Goal: Task Accomplishment & Management: Manage account settings

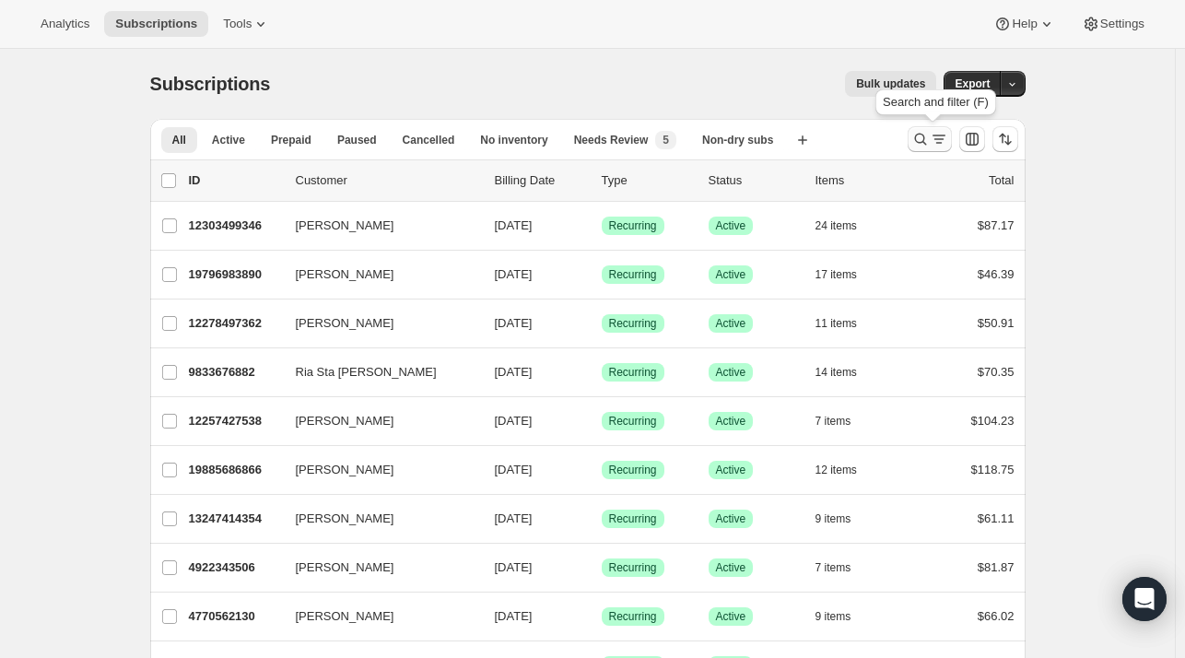
click at [941, 131] on icon "Search and filter results" at bounding box center [938, 139] width 18 height 18
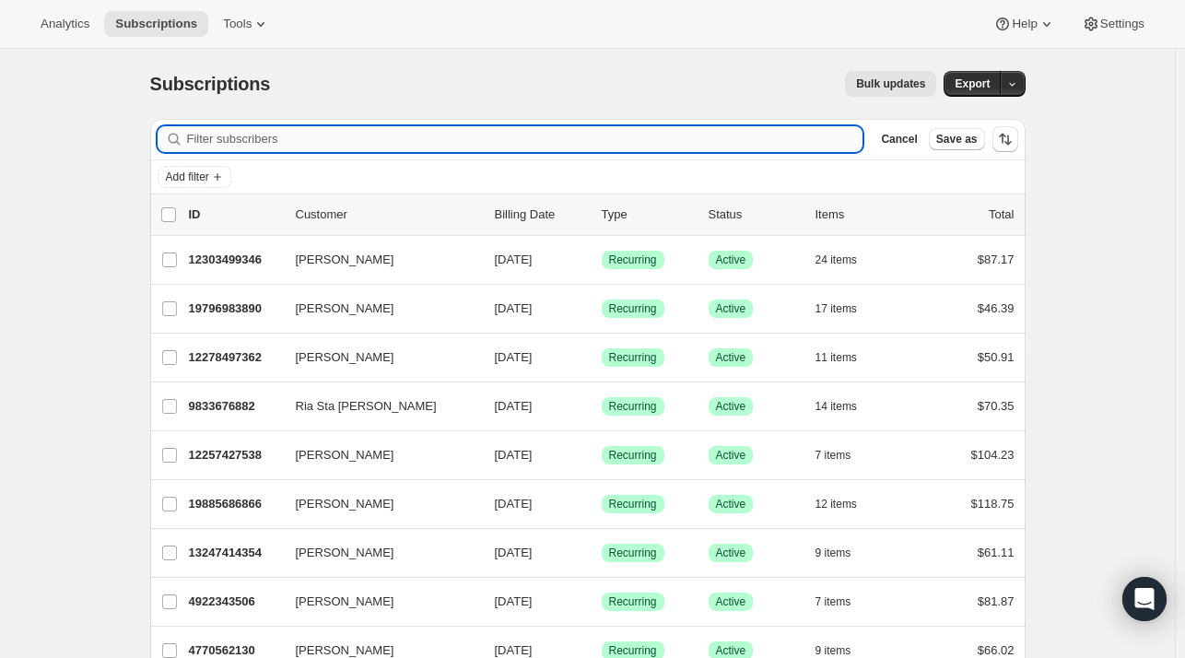
click at [564, 139] on input "Filter subscribers" at bounding box center [525, 139] width 676 height 26
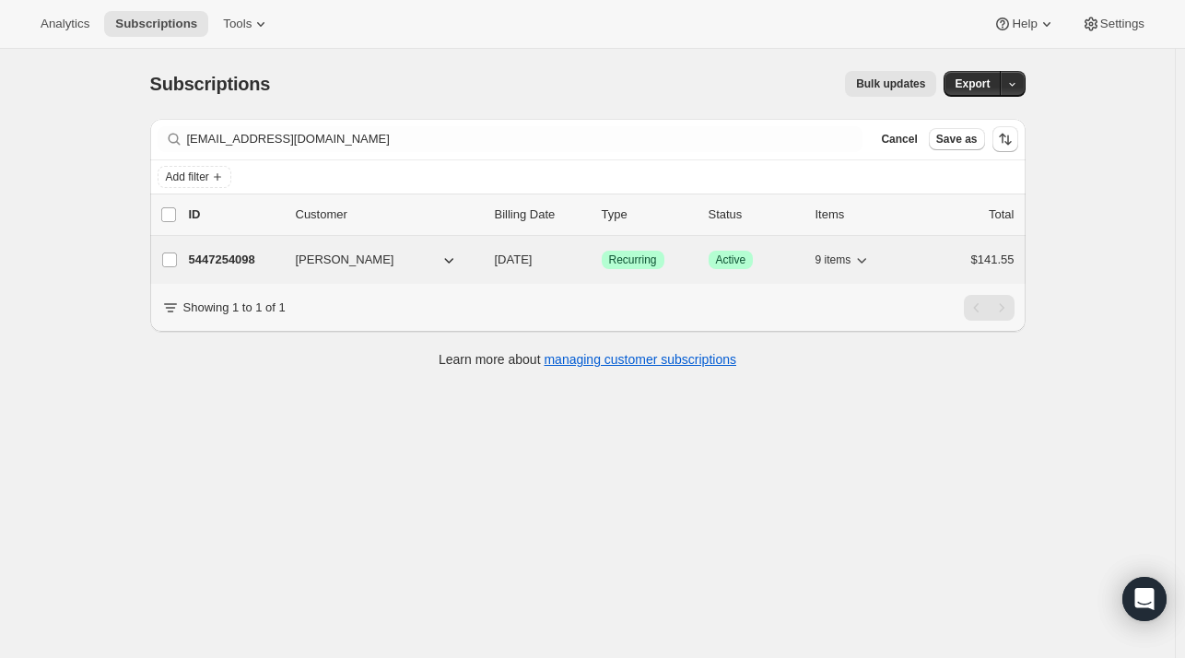
click at [315, 261] on span "Amber Edwards" at bounding box center [345, 260] width 99 height 18
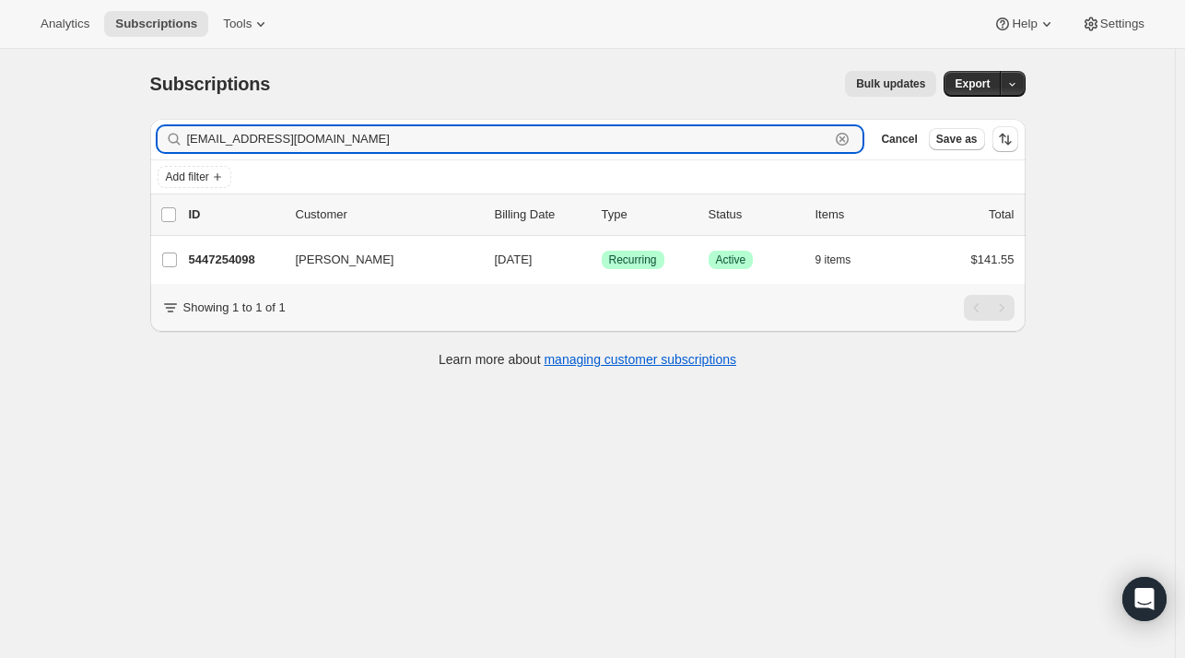
drag, startPoint x: 277, startPoint y: 134, endPoint x: 166, endPoint y: 142, distance: 111.8
click at [166, 142] on div "afroli@aol.com Clear" at bounding box center [511, 139] width 706 height 26
paste input "Paula Williams"
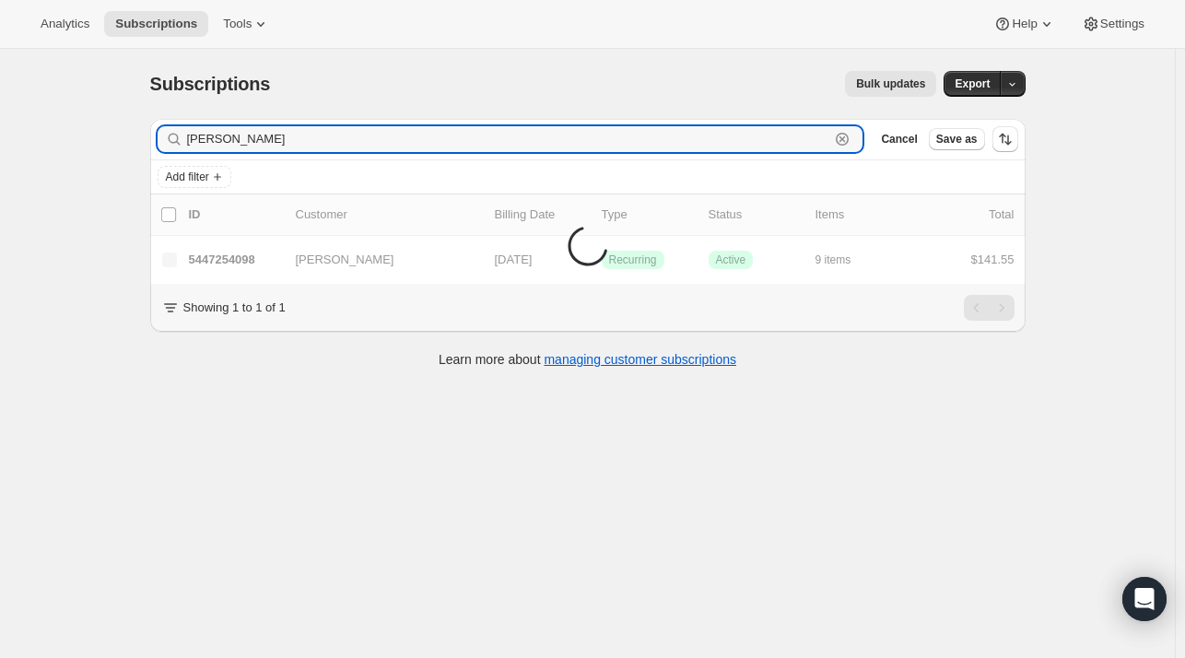
type input "Paula Williams"
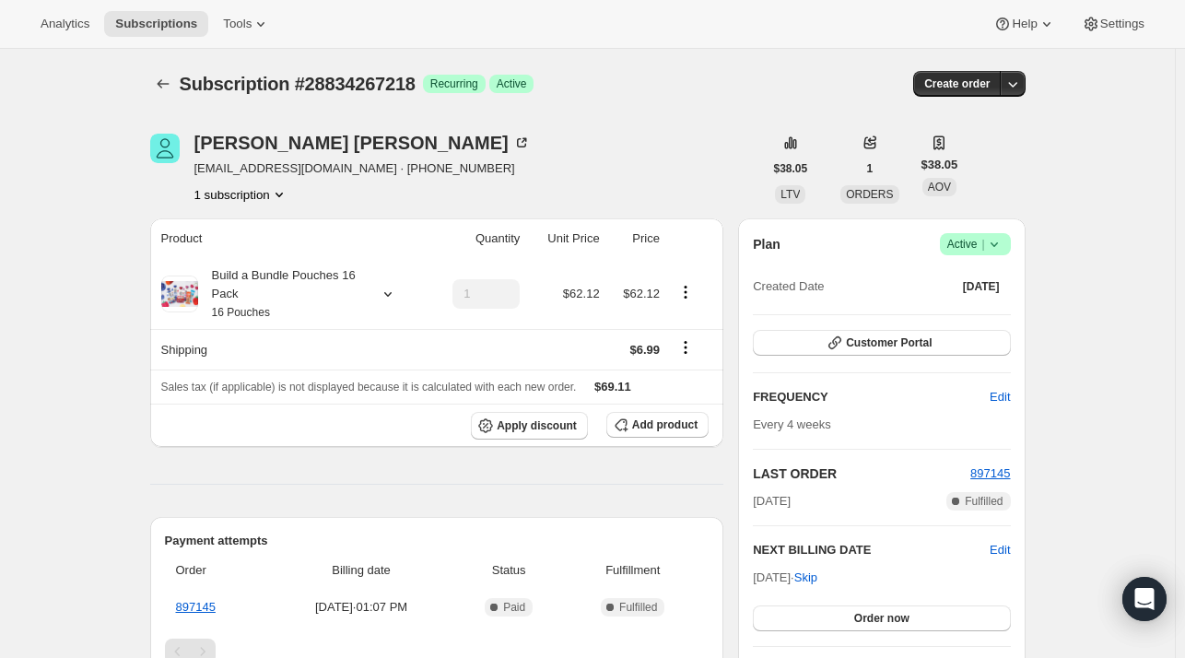
click at [954, 242] on span "Active |" at bounding box center [975, 244] width 56 height 18
click at [965, 312] on span "Cancel subscription" at bounding box center [981, 311] width 104 height 14
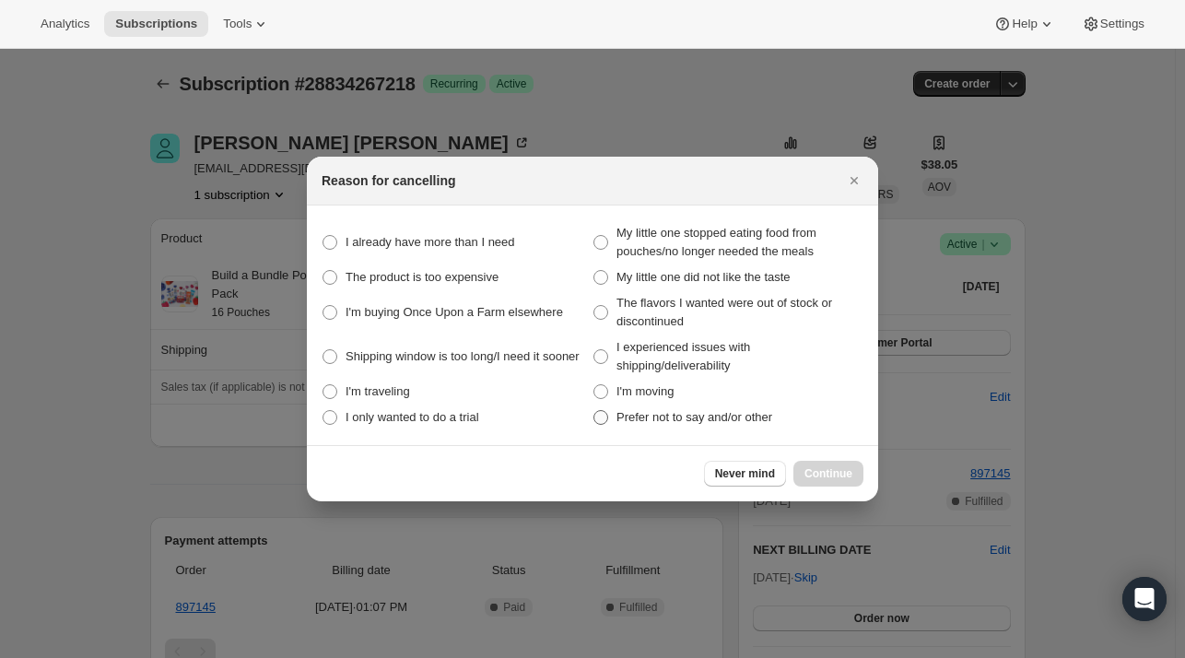
click at [660, 421] on span "Prefer not to say and/or other" at bounding box center [694, 417] width 156 height 14
click at [636, 417] on span "Prefer not to say and/or other" at bounding box center [694, 417] width 156 height 14
click at [594, 411] on other "Prefer not to say and/or other" at bounding box center [593, 410] width 1 height 1
radio other "true"
click at [844, 471] on span "Continue" at bounding box center [828, 473] width 48 height 15
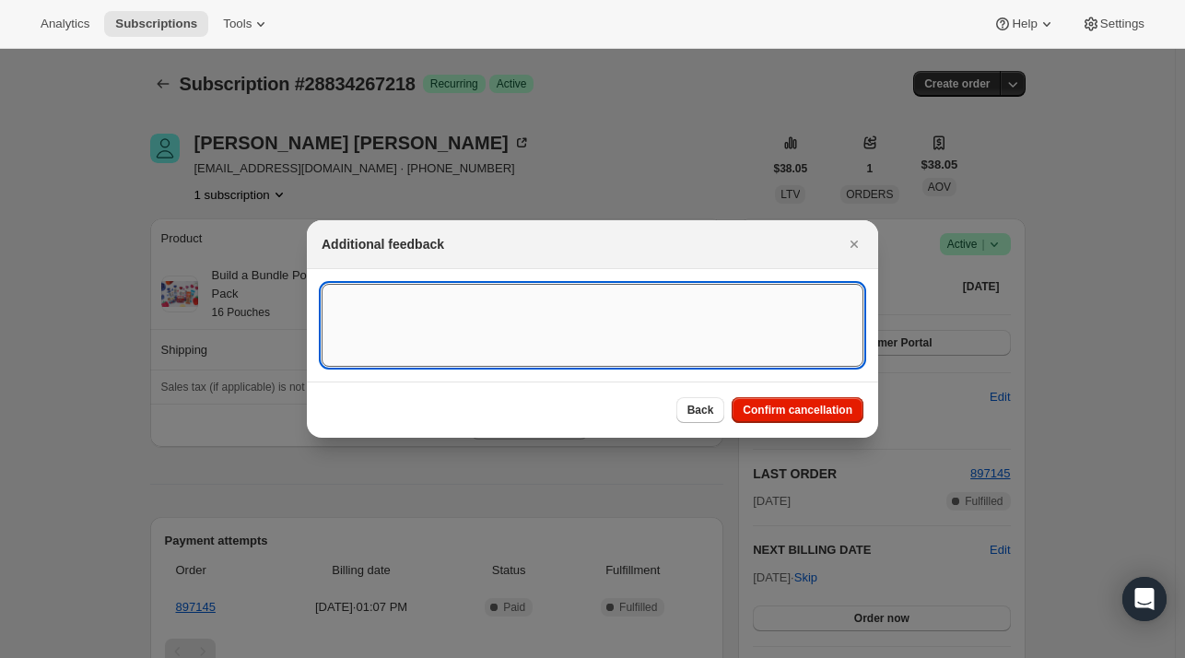
click at [532, 317] on textarea ":r14:" at bounding box center [592, 325] width 542 height 83
type textarea "e"
type textarea "p"
type textarea "e"
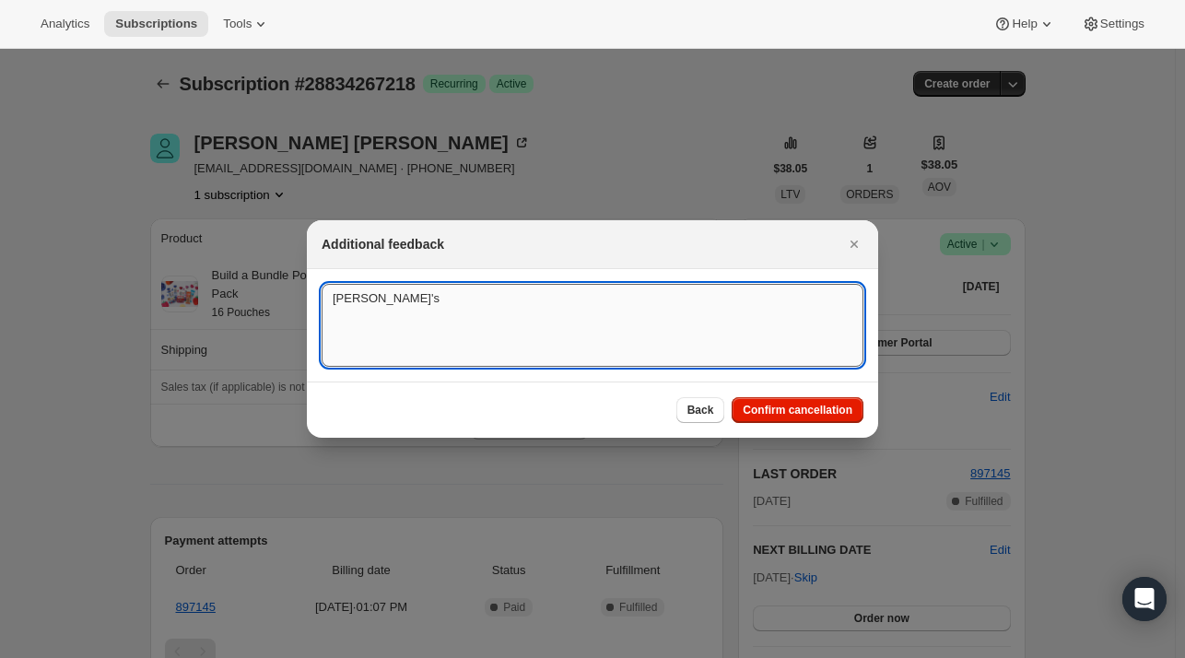
drag, startPoint x: 1193, startPoint y: 653, endPoint x: 516, endPoint y: 325, distance: 752.3
click at [516, 325] on textarea "[PERSON_NAME]'s" at bounding box center [592, 325] width 542 height 83
paste textarea "Hello, I would like to cancel my subscription."
type textarea "Per [PERSON_NAME]'s email: Hello, I would like to cancel my subscription."
click at [803, 410] on span "Confirm cancellation" at bounding box center [797, 410] width 110 height 15
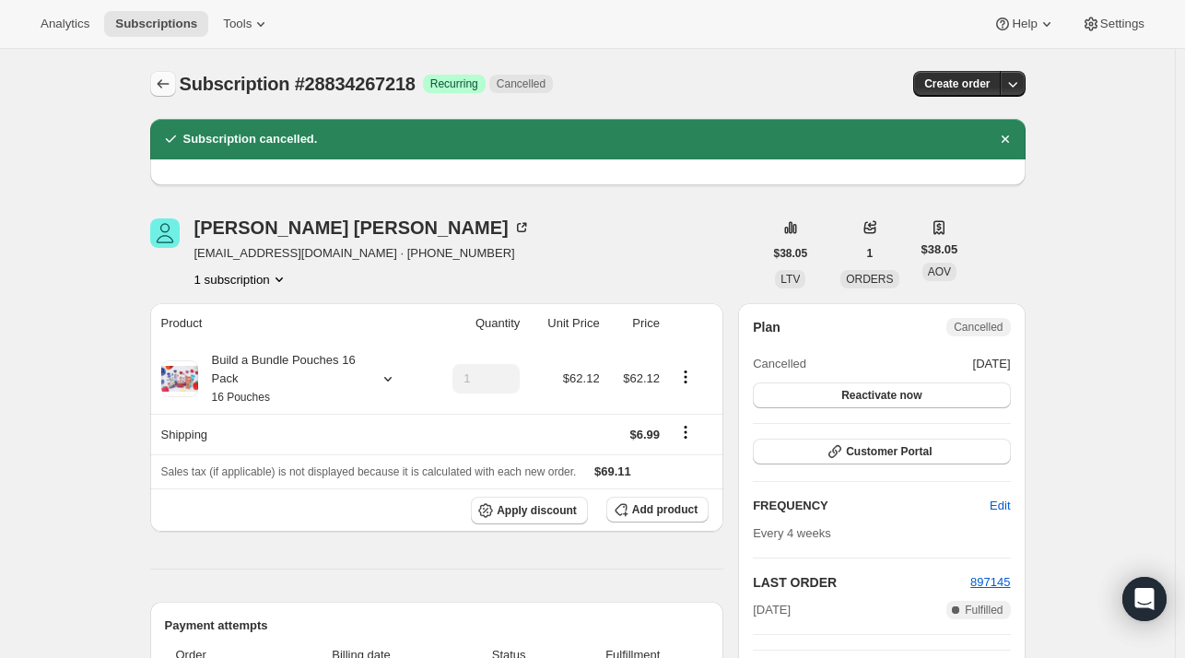
click at [156, 84] on button "Subscriptions" at bounding box center [163, 84] width 26 height 26
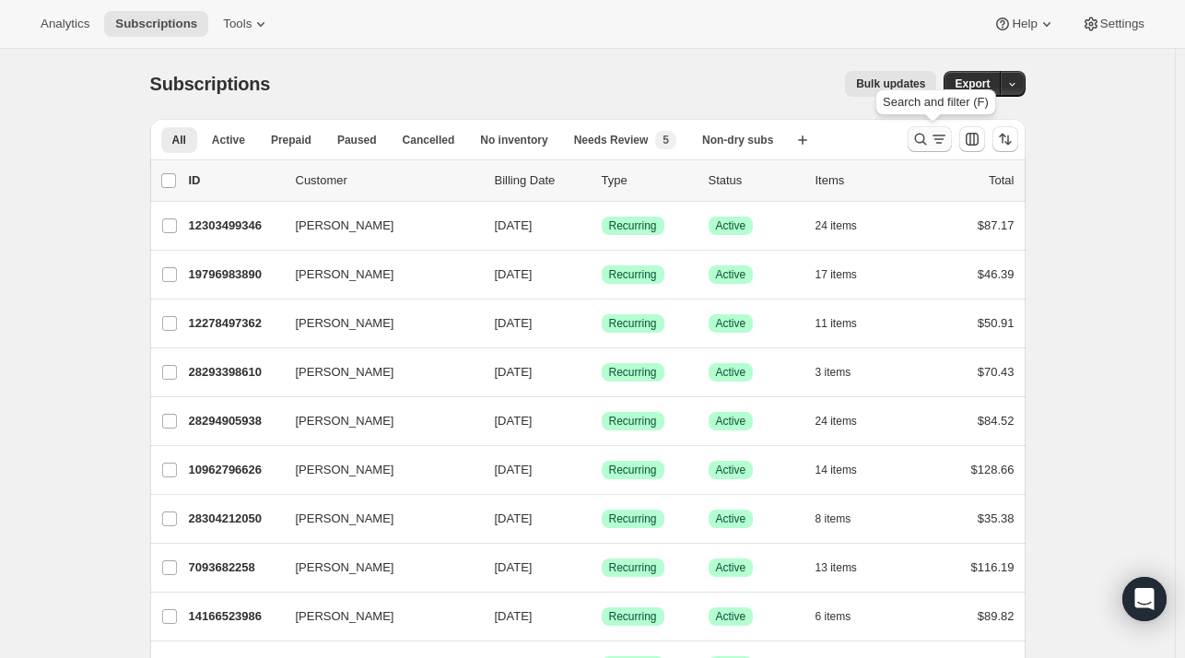
click at [921, 140] on icon "Search and filter results" at bounding box center [920, 139] width 18 height 18
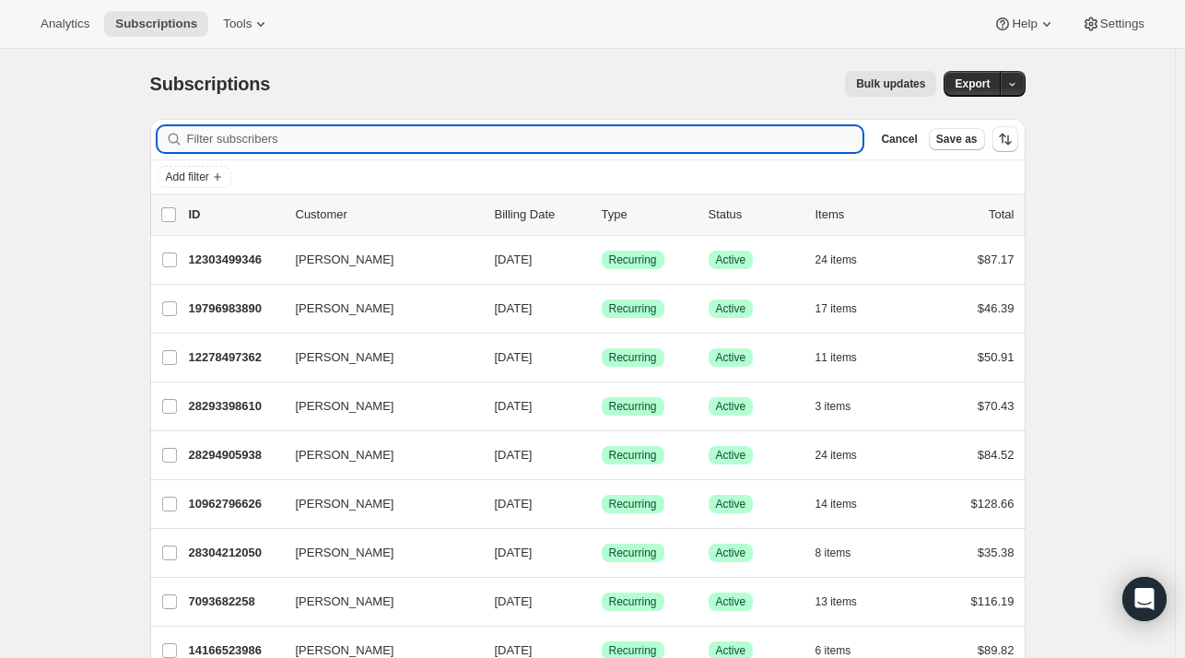
click at [619, 150] on input "Filter subscribers" at bounding box center [525, 139] width 676 height 26
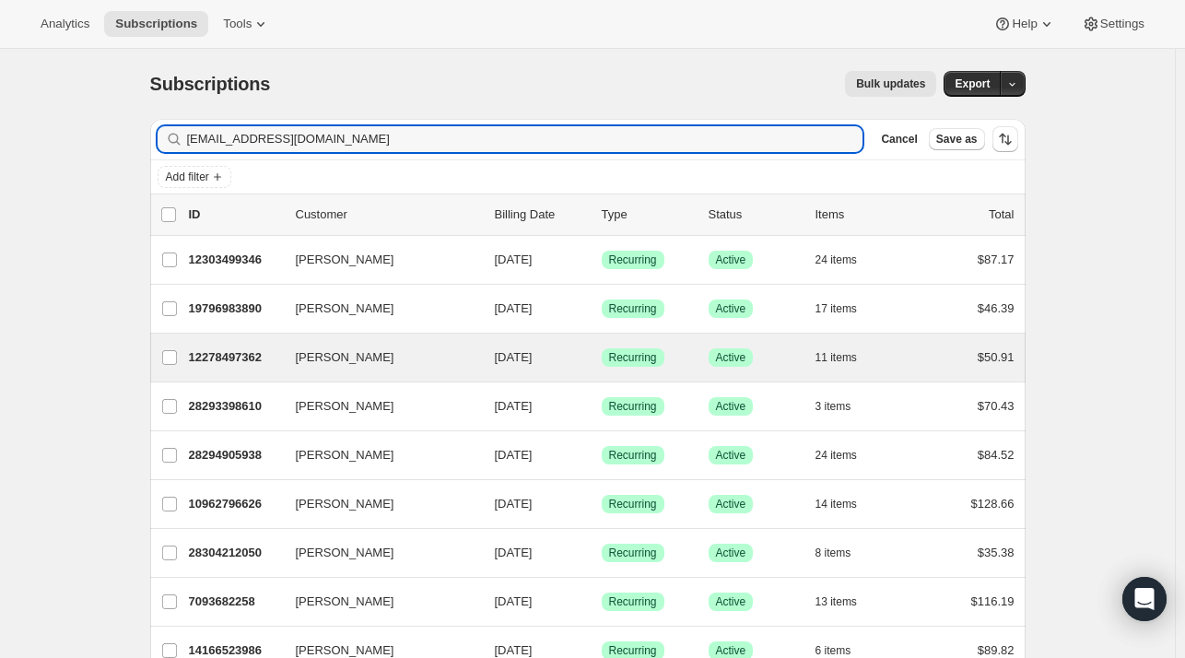
type input "[EMAIL_ADDRESS][DOMAIN_NAME]"
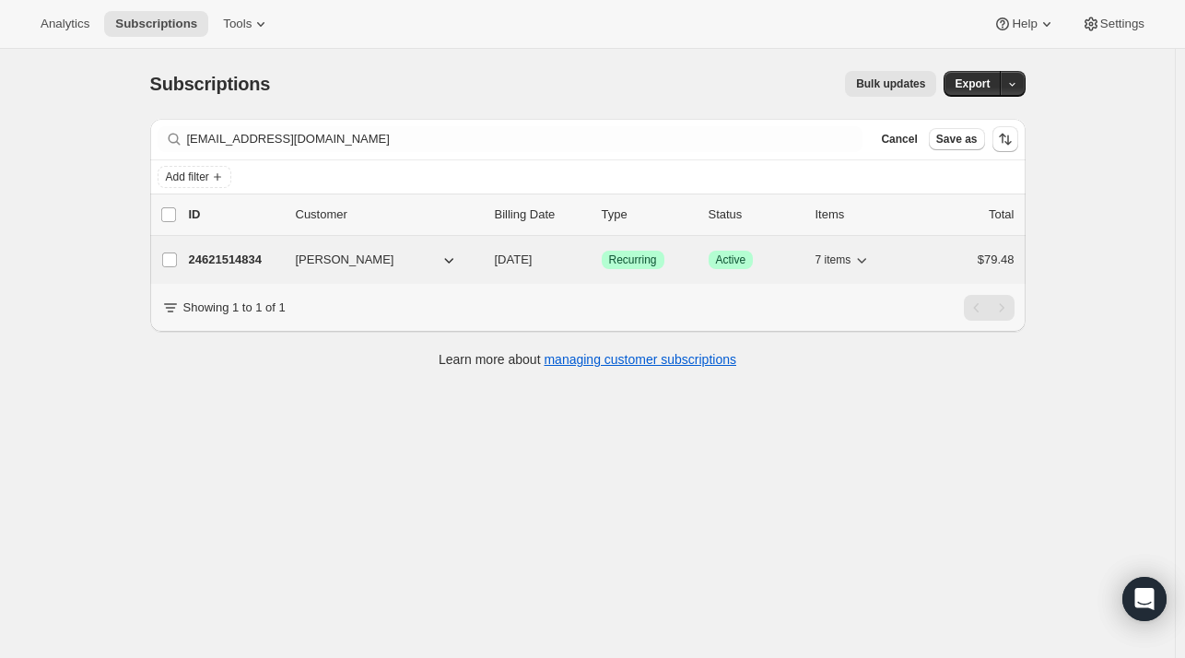
click at [255, 259] on p "24621514834" at bounding box center [235, 260] width 92 height 18
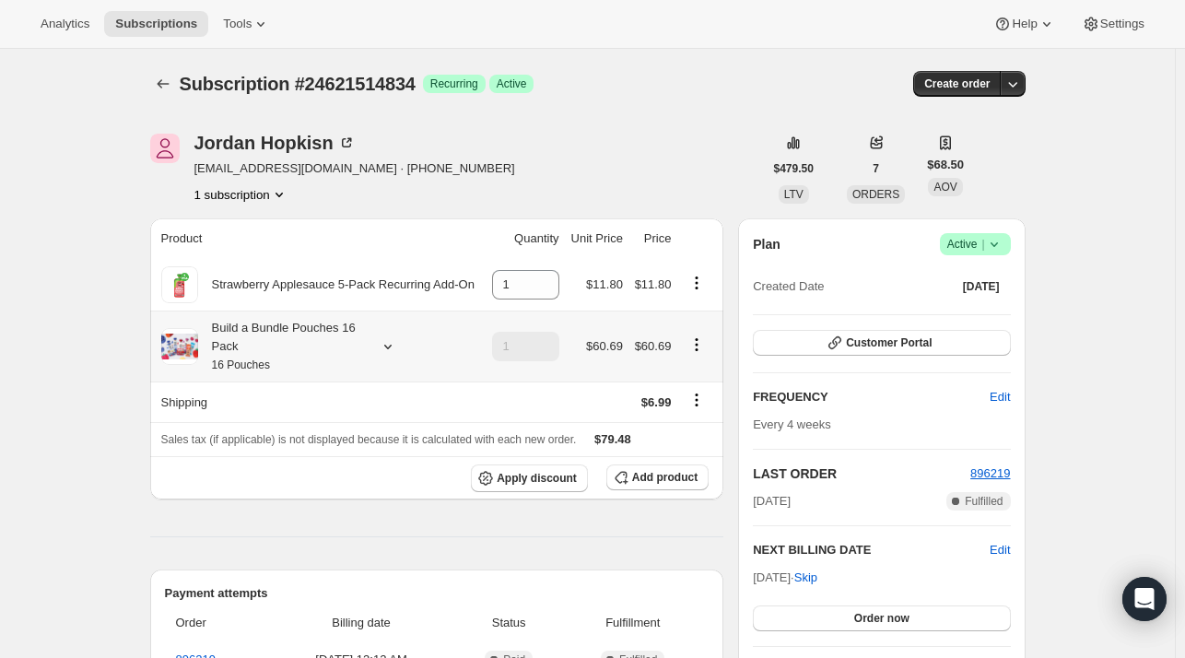
click at [391, 350] on icon at bounding box center [388, 346] width 18 height 18
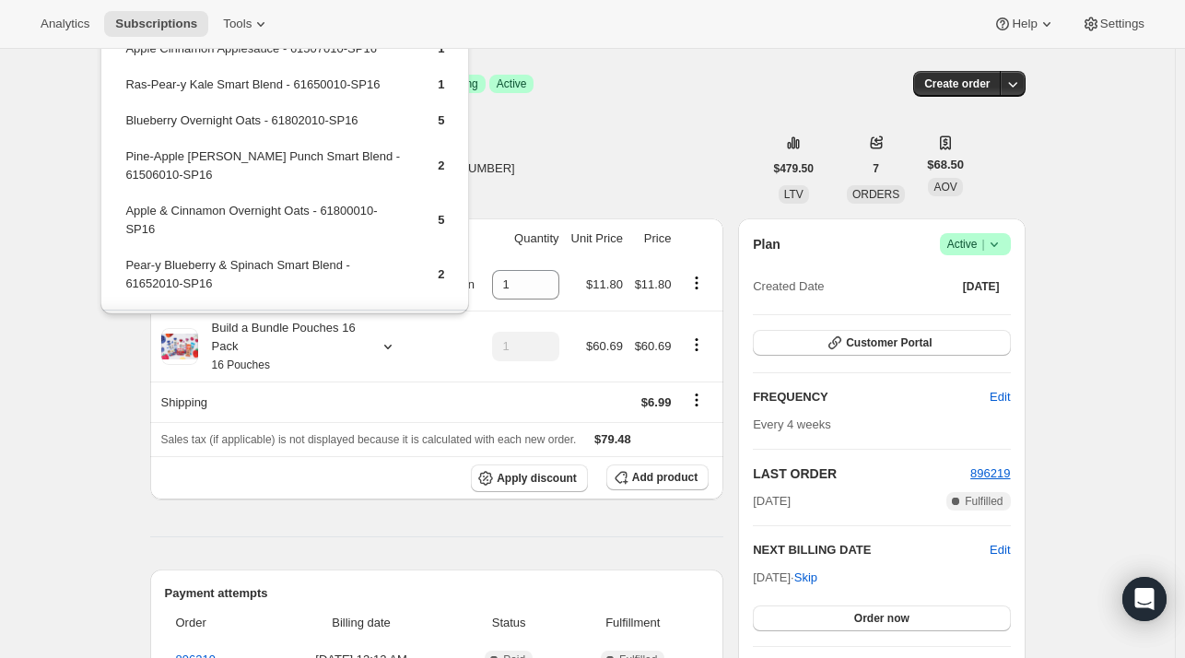
drag, startPoint x: 59, startPoint y: 245, endPoint x: 44, endPoint y: 248, distance: 15.0
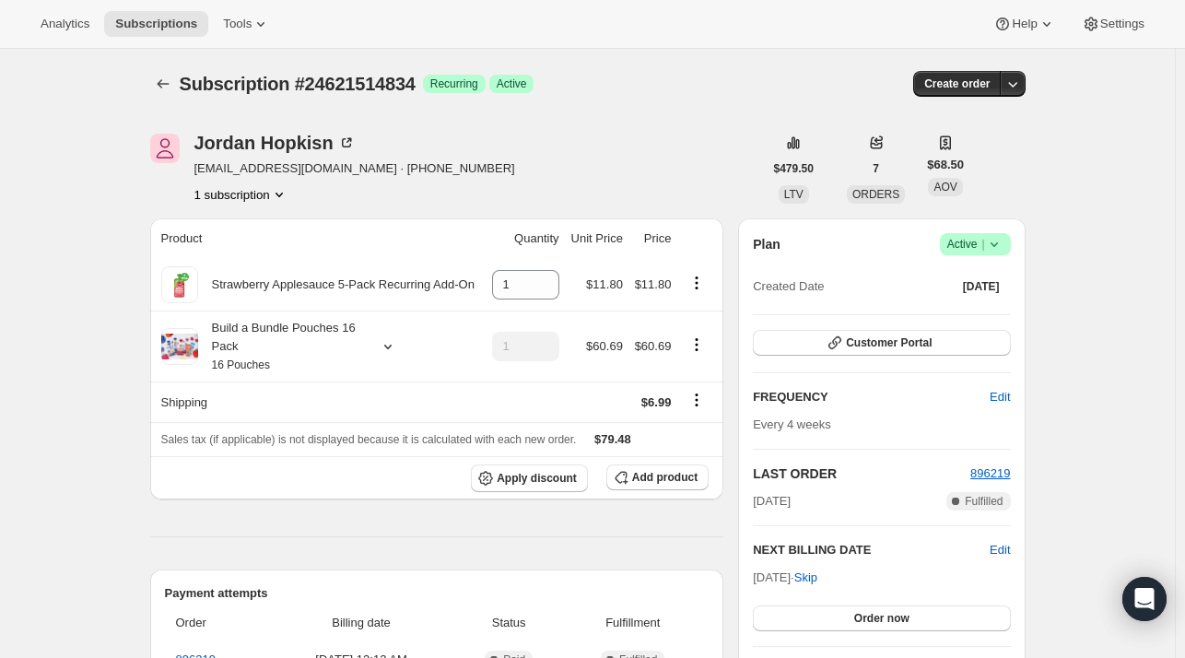
drag, startPoint x: 70, startPoint y: 261, endPoint x: 76, endPoint y: 228, distance: 33.6
click at [158, 81] on icon "Subscriptions" at bounding box center [163, 84] width 18 height 18
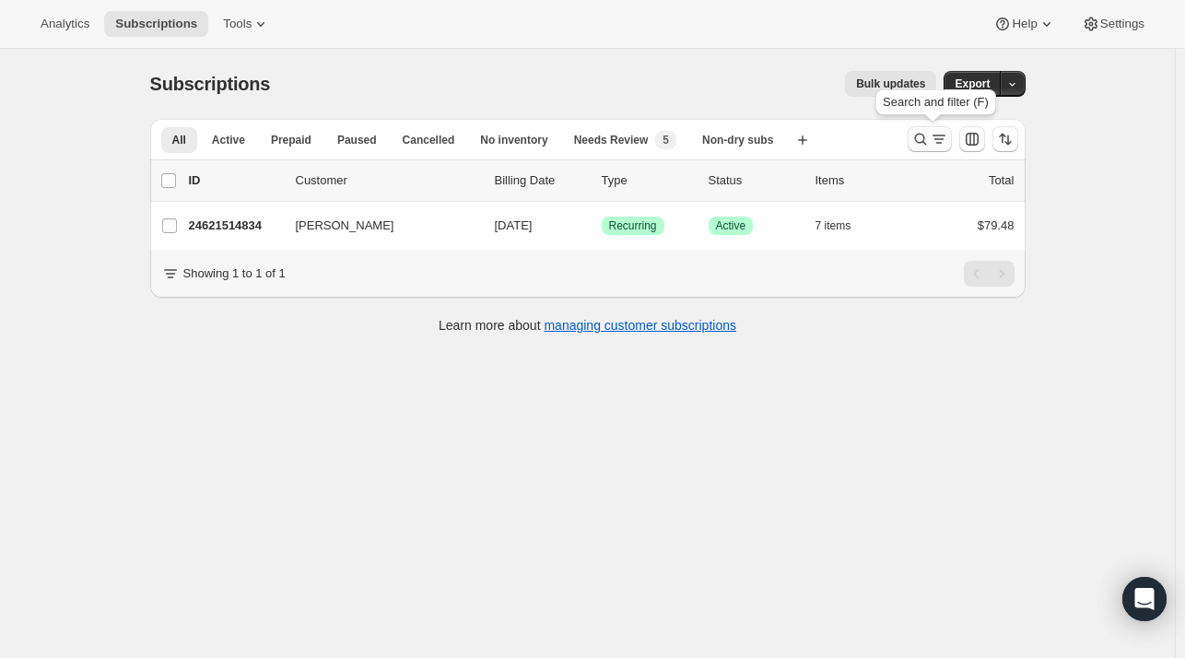
click at [929, 141] on icon "Search and filter results" at bounding box center [920, 139] width 18 height 18
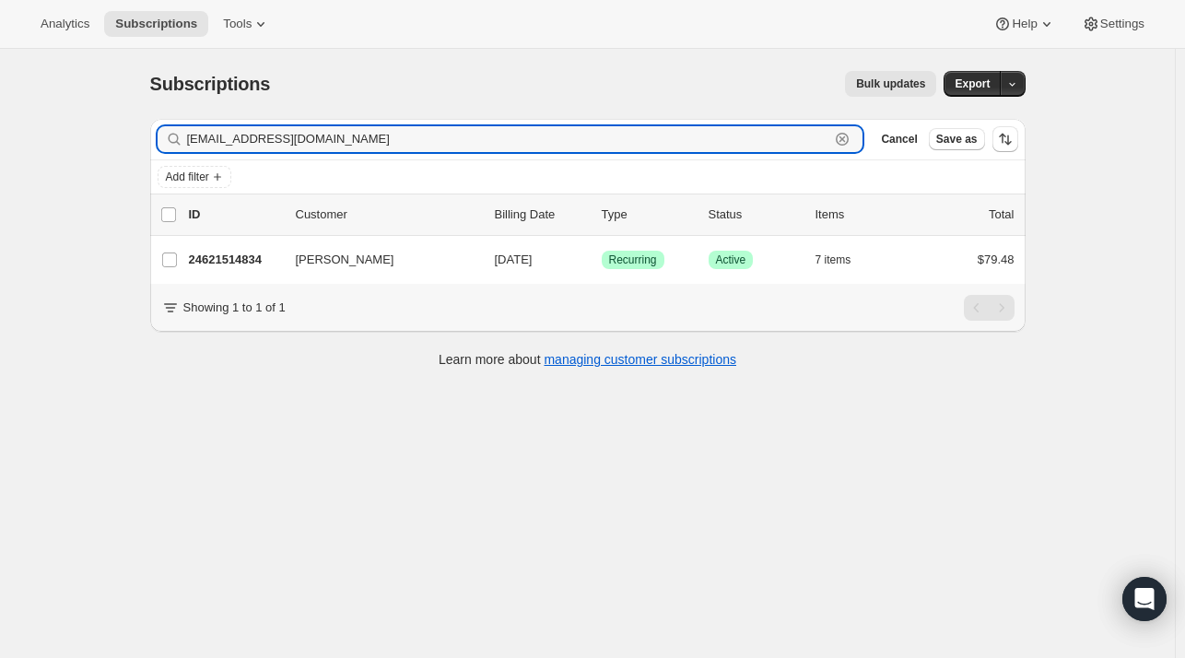
drag, startPoint x: 320, startPoint y: 146, endPoint x: 147, endPoint y: 153, distance: 172.4
click at [145, 156] on div "Filter subscribers [EMAIL_ADDRESS][DOMAIN_NAME] Clear Cancel Save as Add filter…" at bounding box center [580, 245] width 890 height 283
paste input "olivasklaudia@hot"
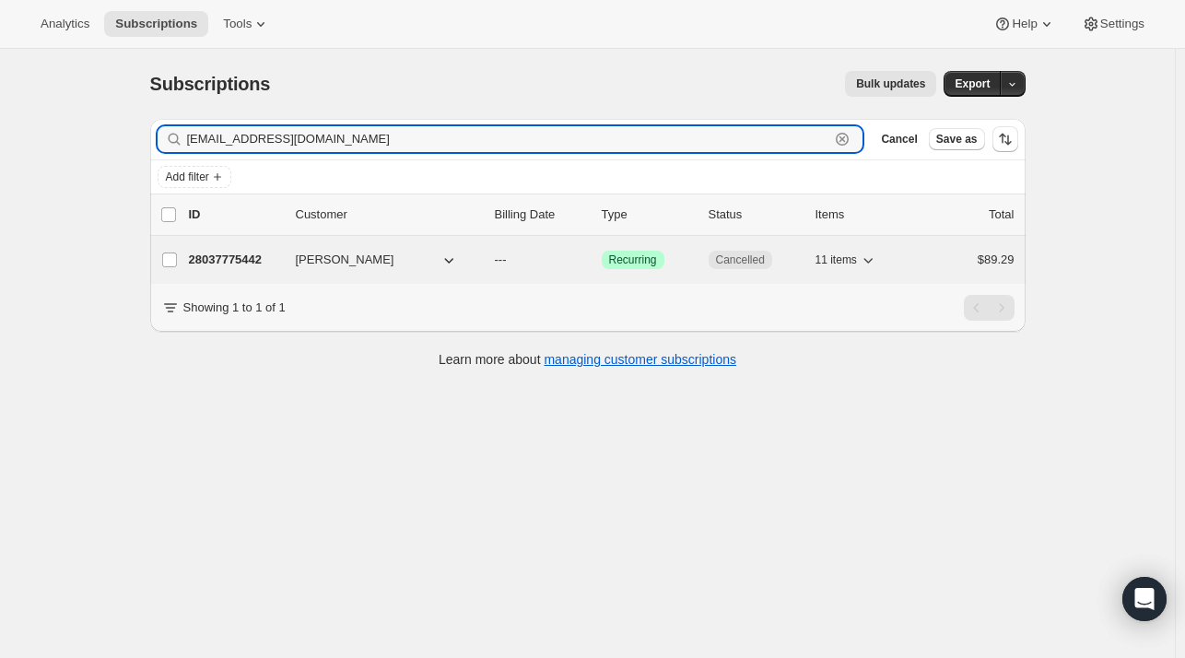
type input "[EMAIL_ADDRESS][DOMAIN_NAME]"
click at [217, 268] on div "28037775442 [PERSON_NAME] --- Success Recurring Cancelled 11 items $89.29" at bounding box center [601, 260] width 825 height 26
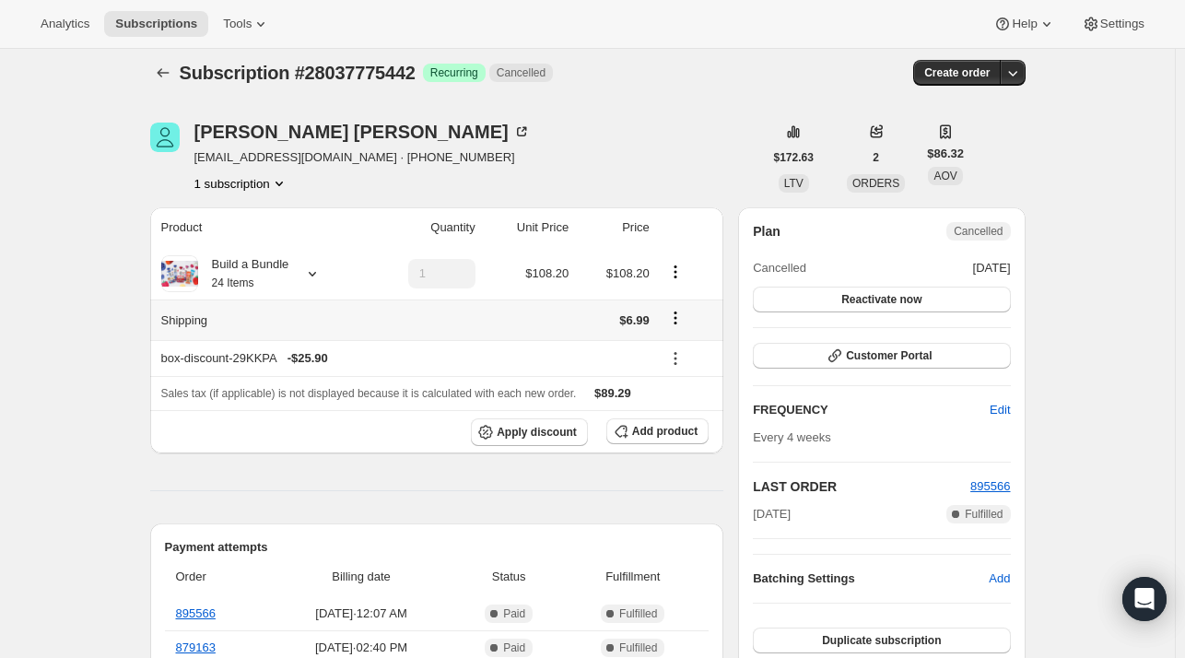
scroll to position [92, 0]
